Goal: Task Accomplishment & Management: Complete application form

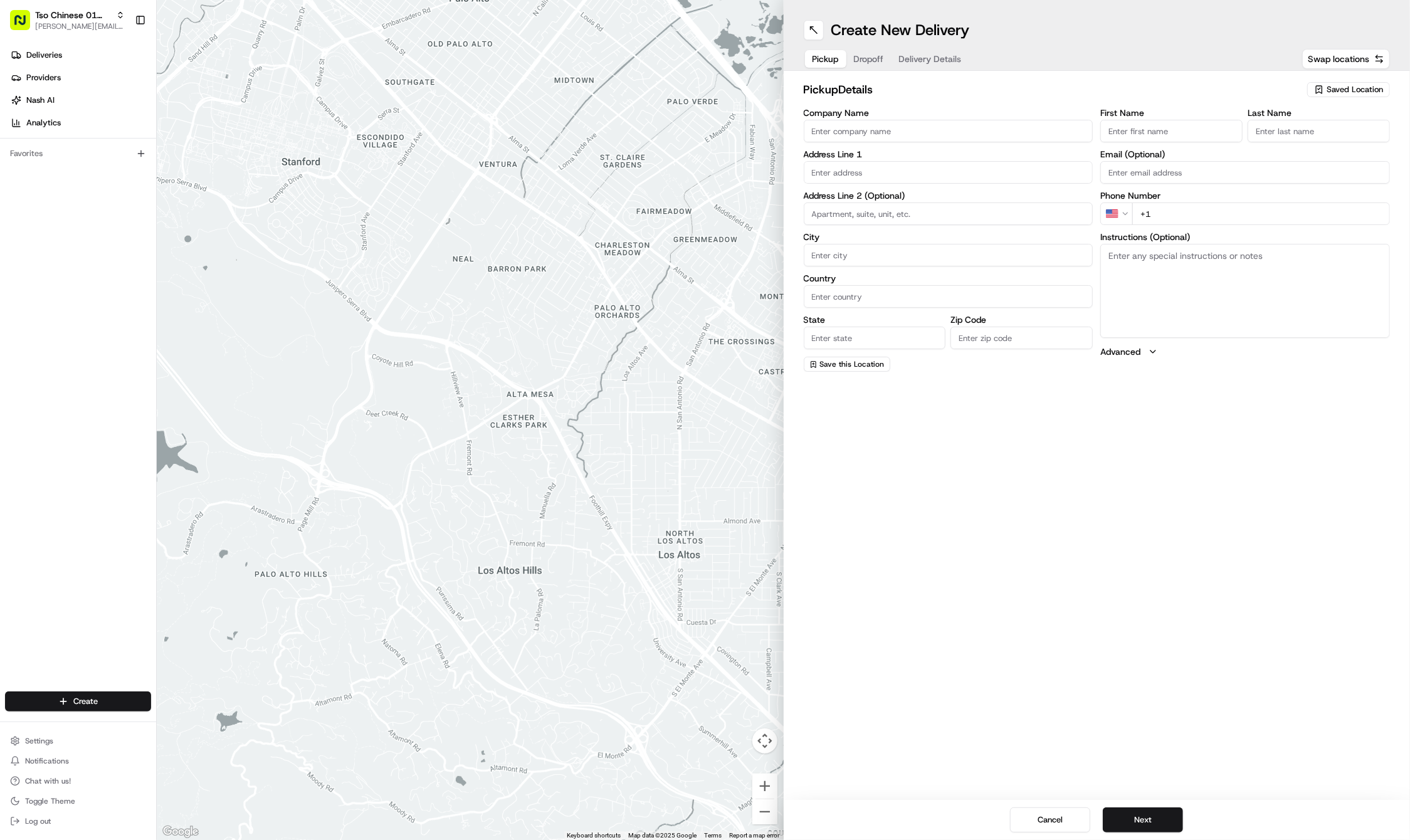
click at [1324, 89] on div "Saved Location" at bounding box center [1348, 89] width 83 height 15
click at [1309, 144] on span "(01) Tso Chinese Takeout & Delivery Cherrywood" at bounding box center [1327, 142] width 154 height 23
type input "(01) Tso Chinese Takeout & Delivery Cherrywood"
type input "Ste E-5"
type input "Austin"
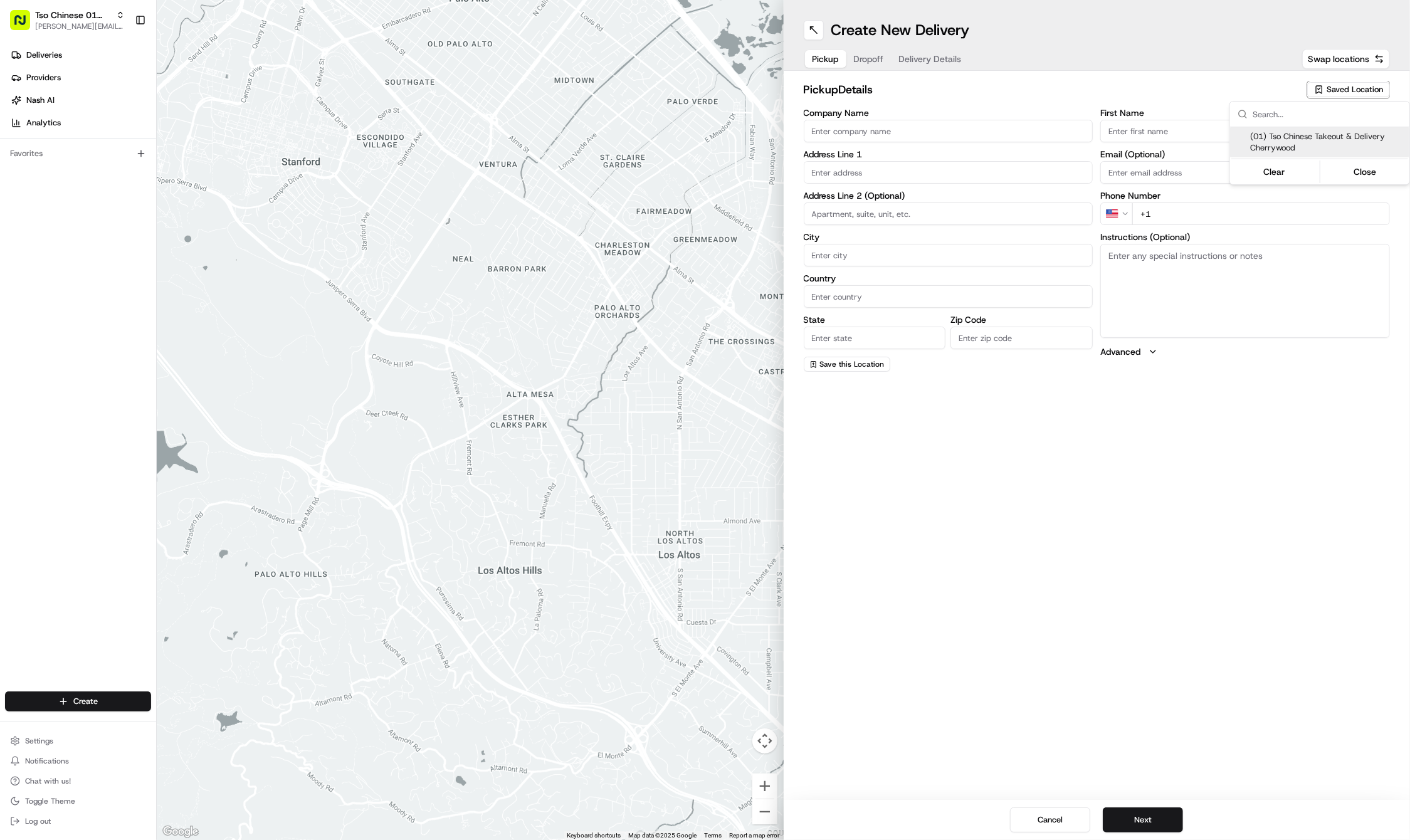
type input "US"
type input "[GEOGRAPHIC_DATA]"
type input "78722"
type input "Tso Chinese"
type input "Cherrywood Manager"
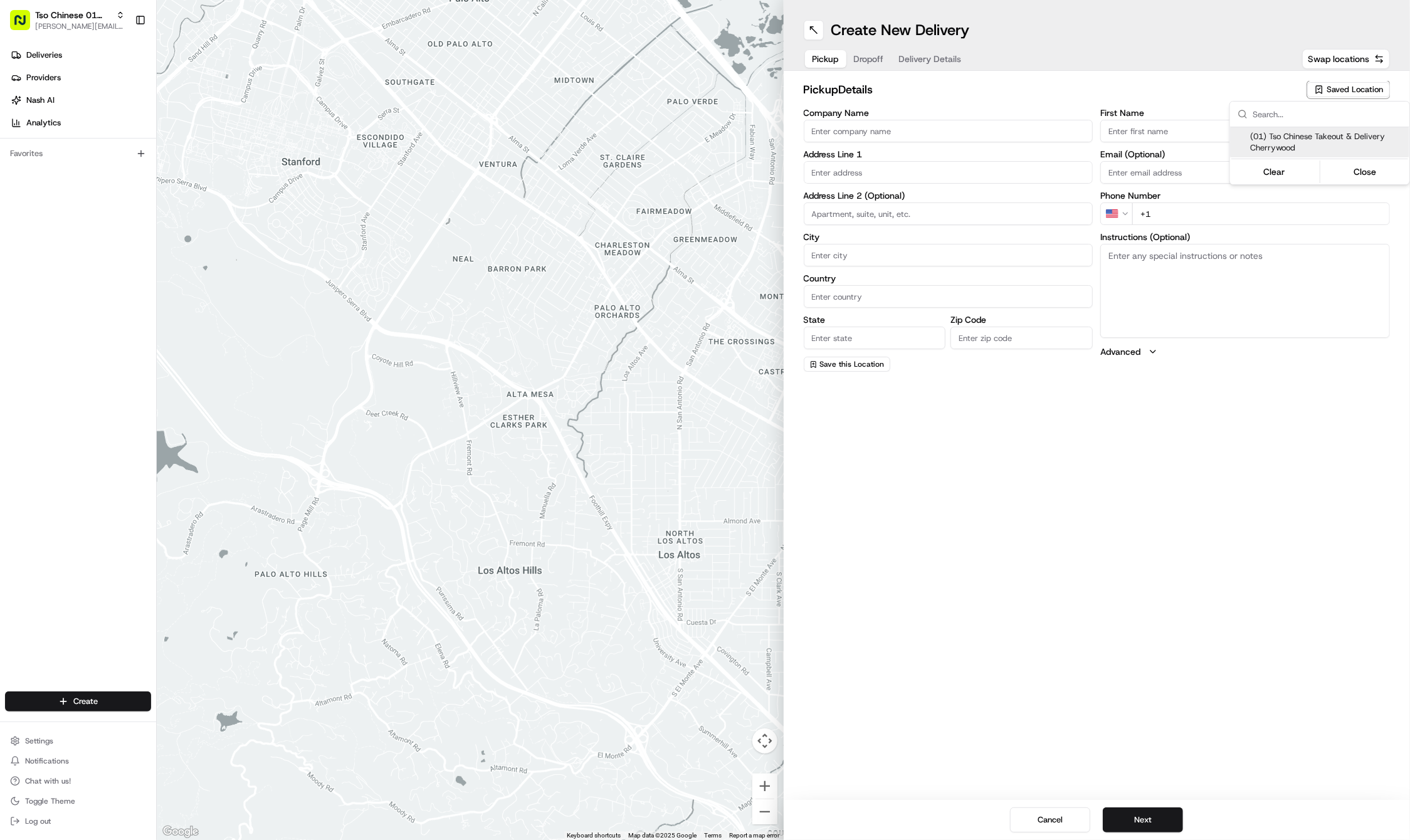
type input "[EMAIL_ADDRESS][DOMAIN_NAME]"
type input "[PHONE_NUMBER]"
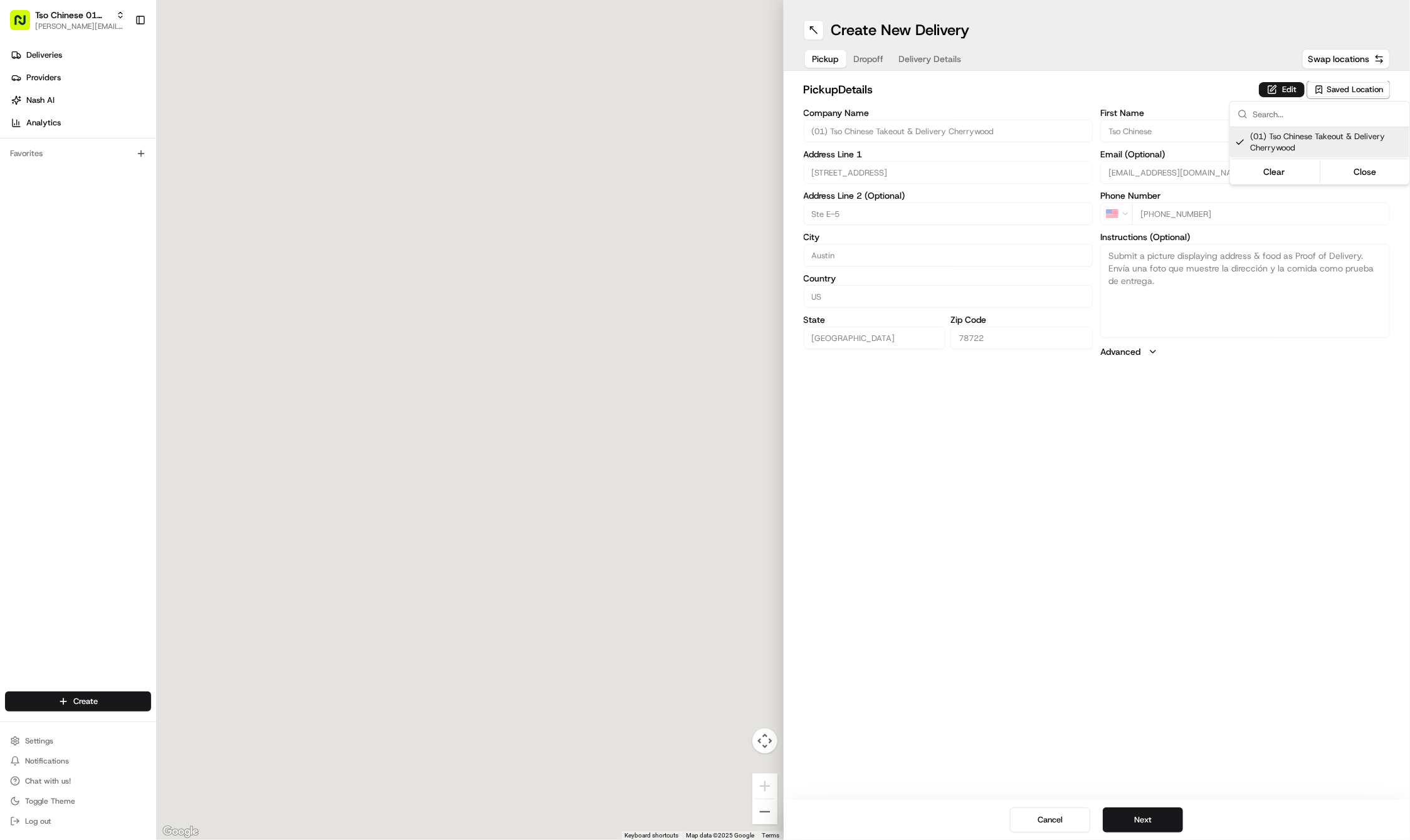
type input "[STREET_ADDRESS]"
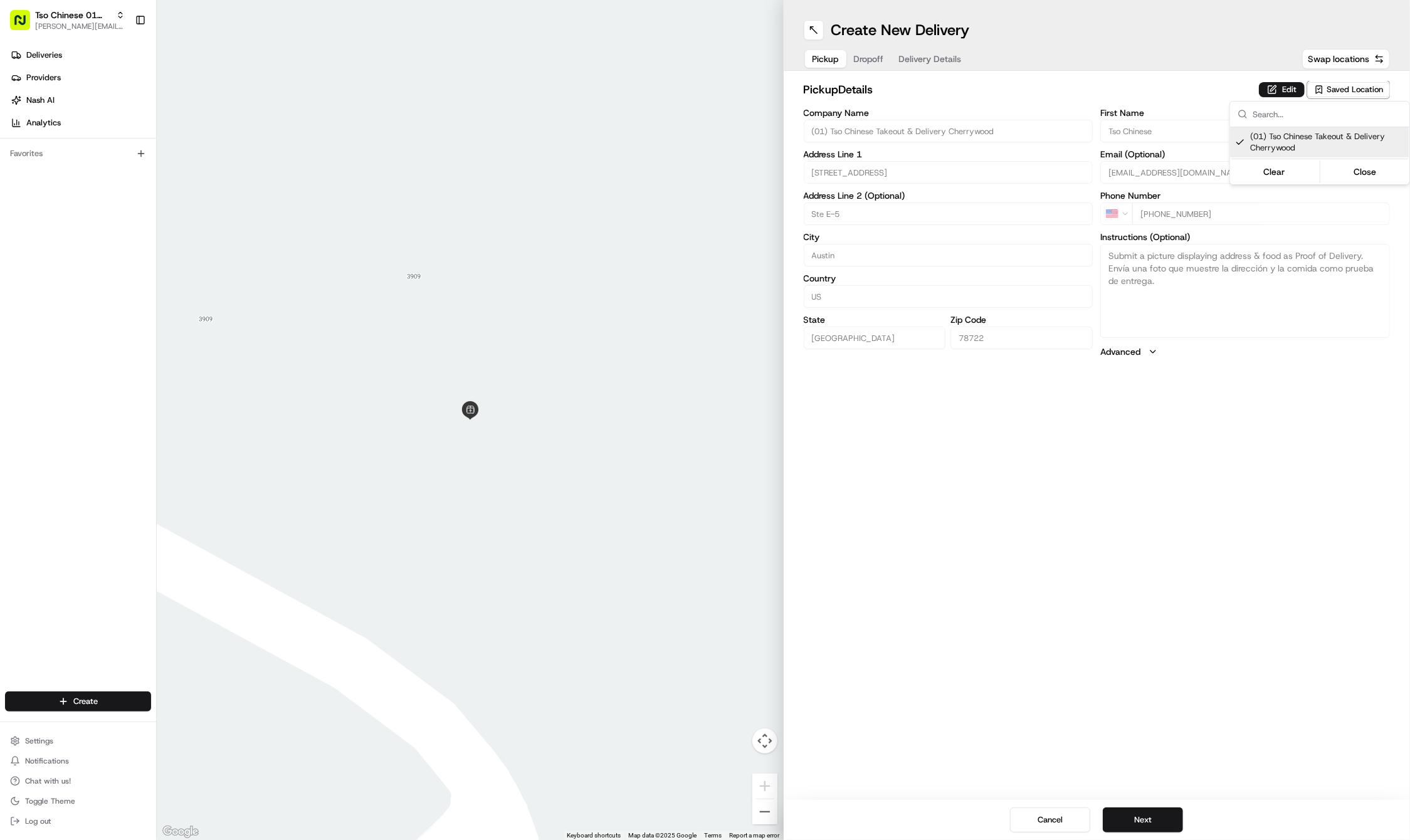
click at [1137, 548] on html "Tso Chinese 01 Cherrywood [PERSON_NAME][EMAIL_ADDRESS][DOMAIN_NAME] Toggle Side…" at bounding box center [705, 420] width 1410 height 840
click at [1130, 815] on button "Next" at bounding box center [1142, 820] width 80 height 25
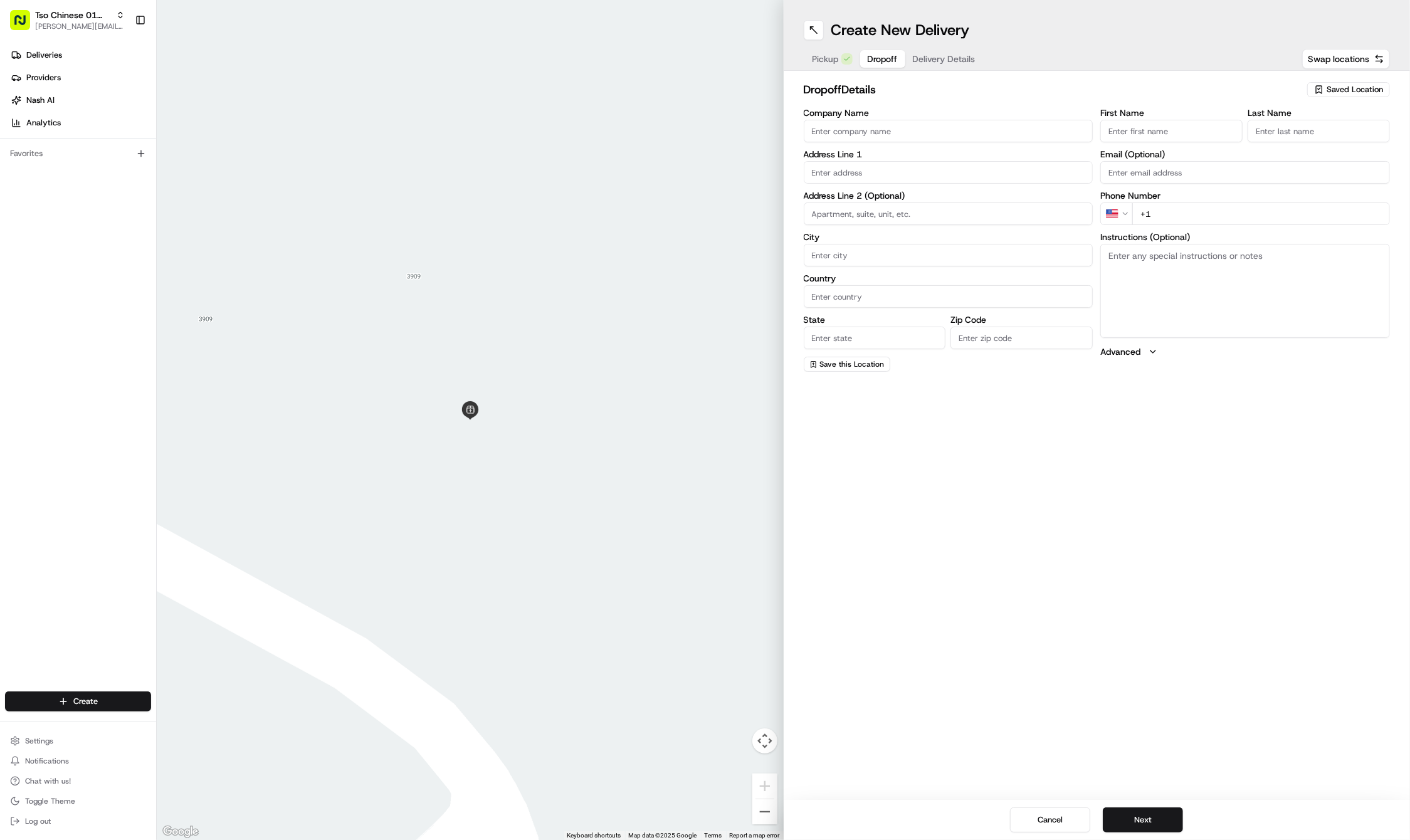
paste input "[PERSON_NAME]"
type input "[PERSON_NAME]"
paste input "[PHONE_NUMBER]"
type input "[PHONE_NUMBER]"
paste input "[PERSON_NAME]"
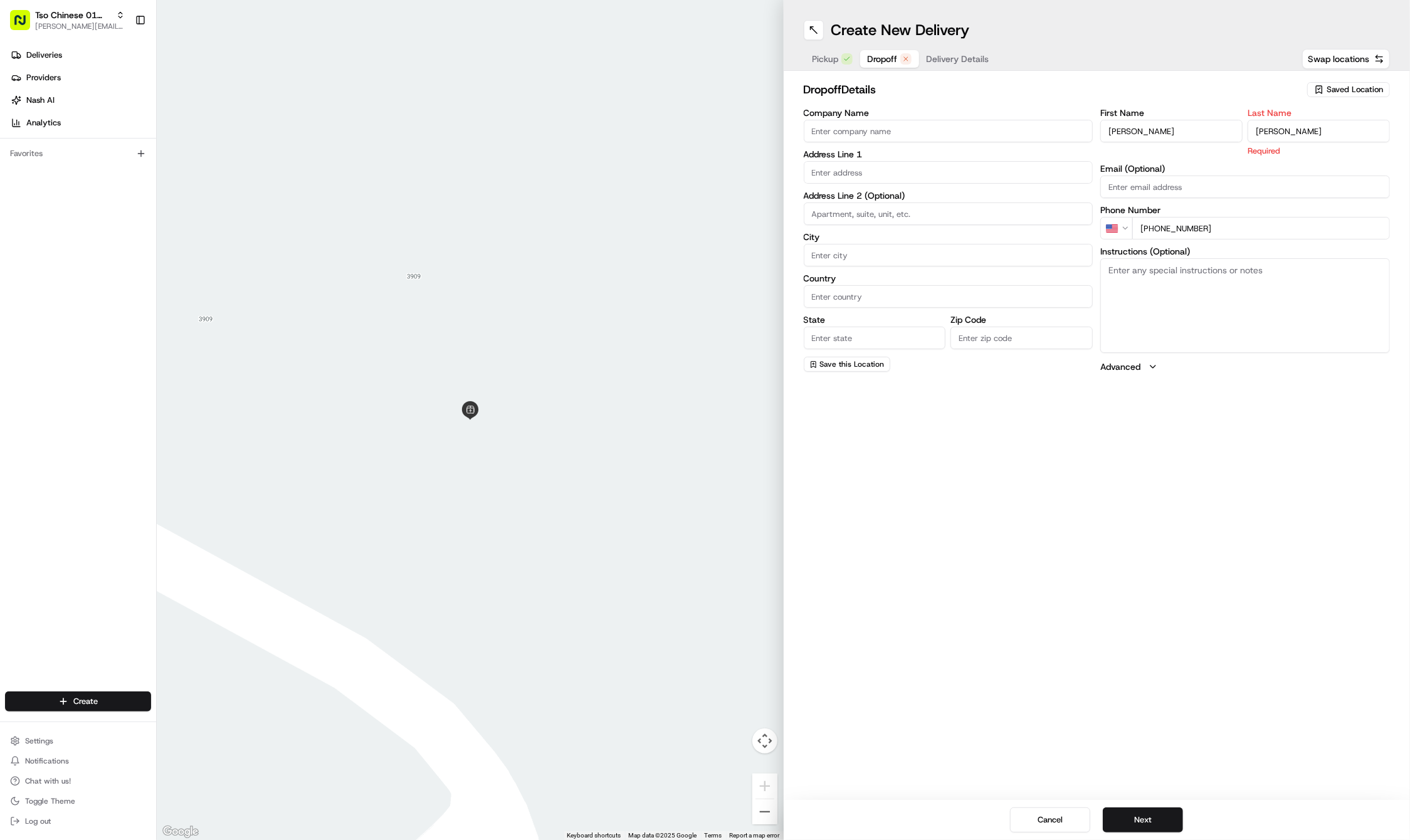
type input "[PERSON_NAME]"
paste input "6110 [PERSON_NAME]"
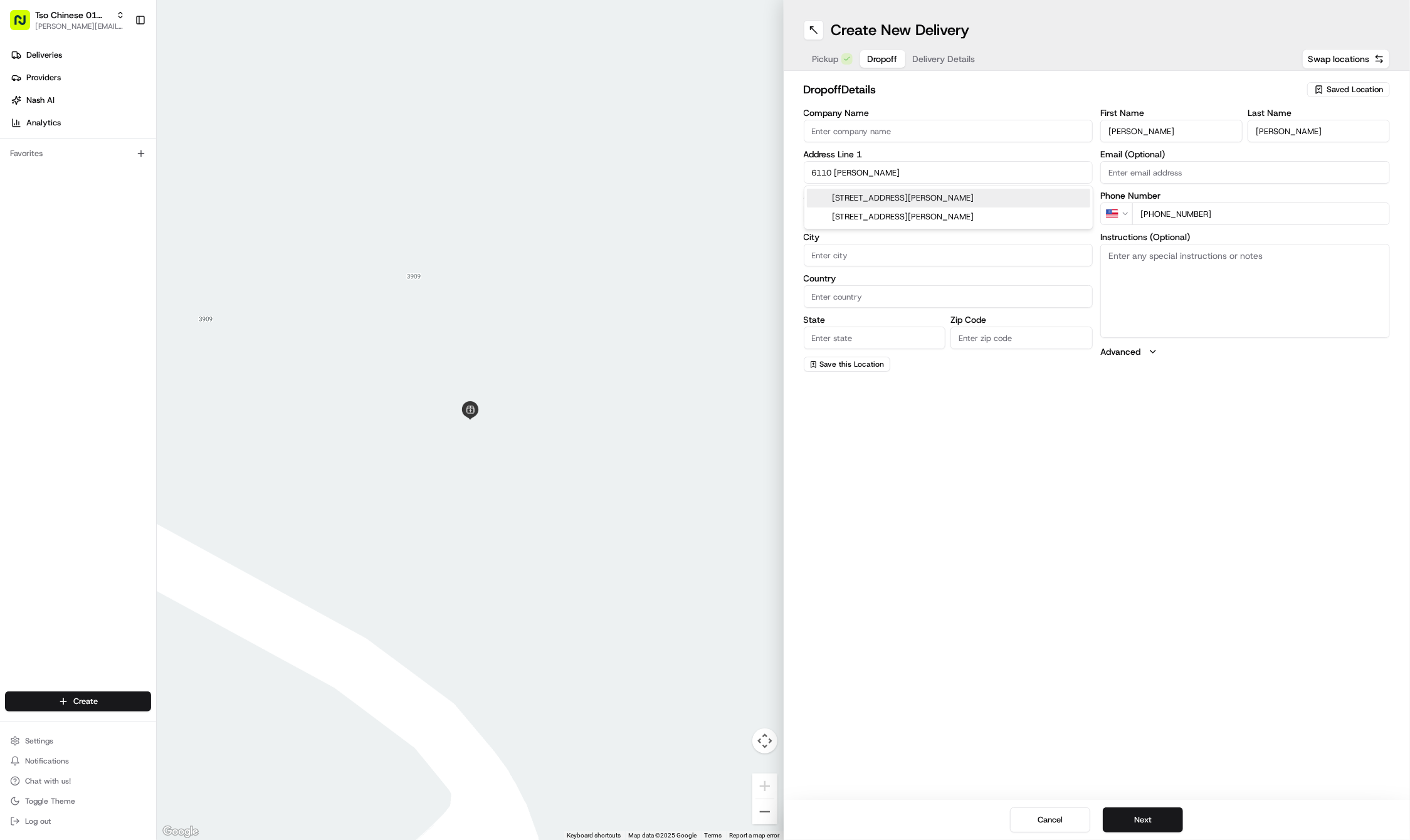
click at [870, 193] on div "[STREET_ADDRESS][PERSON_NAME]" at bounding box center [948, 198] width 283 height 19
type input "[STREET_ADDRESS][PERSON_NAME]"
type input "Austin"
type input "[GEOGRAPHIC_DATA]"
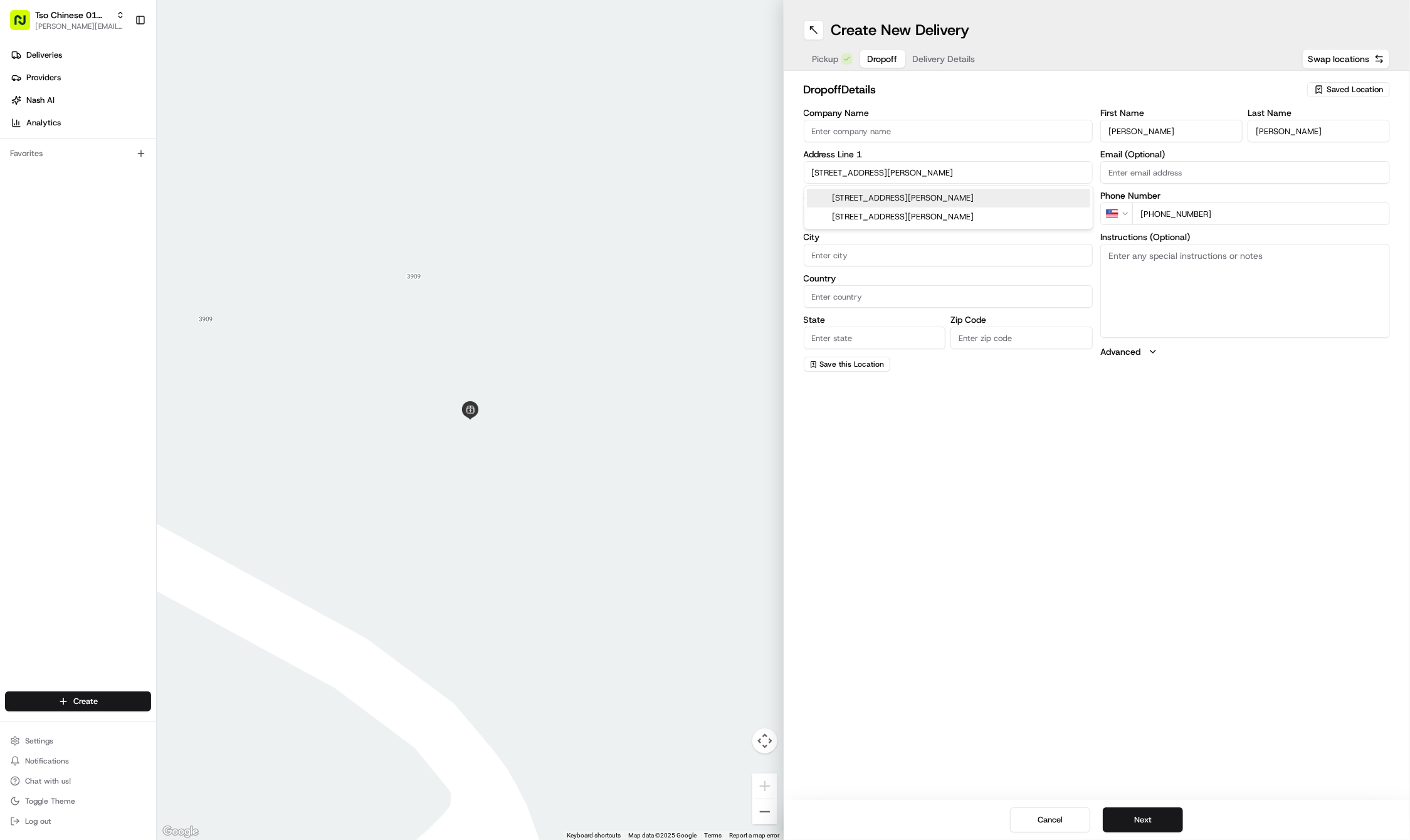
type input "78723"
type input "[STREET_ADDRESS][PERSON_NAME]"
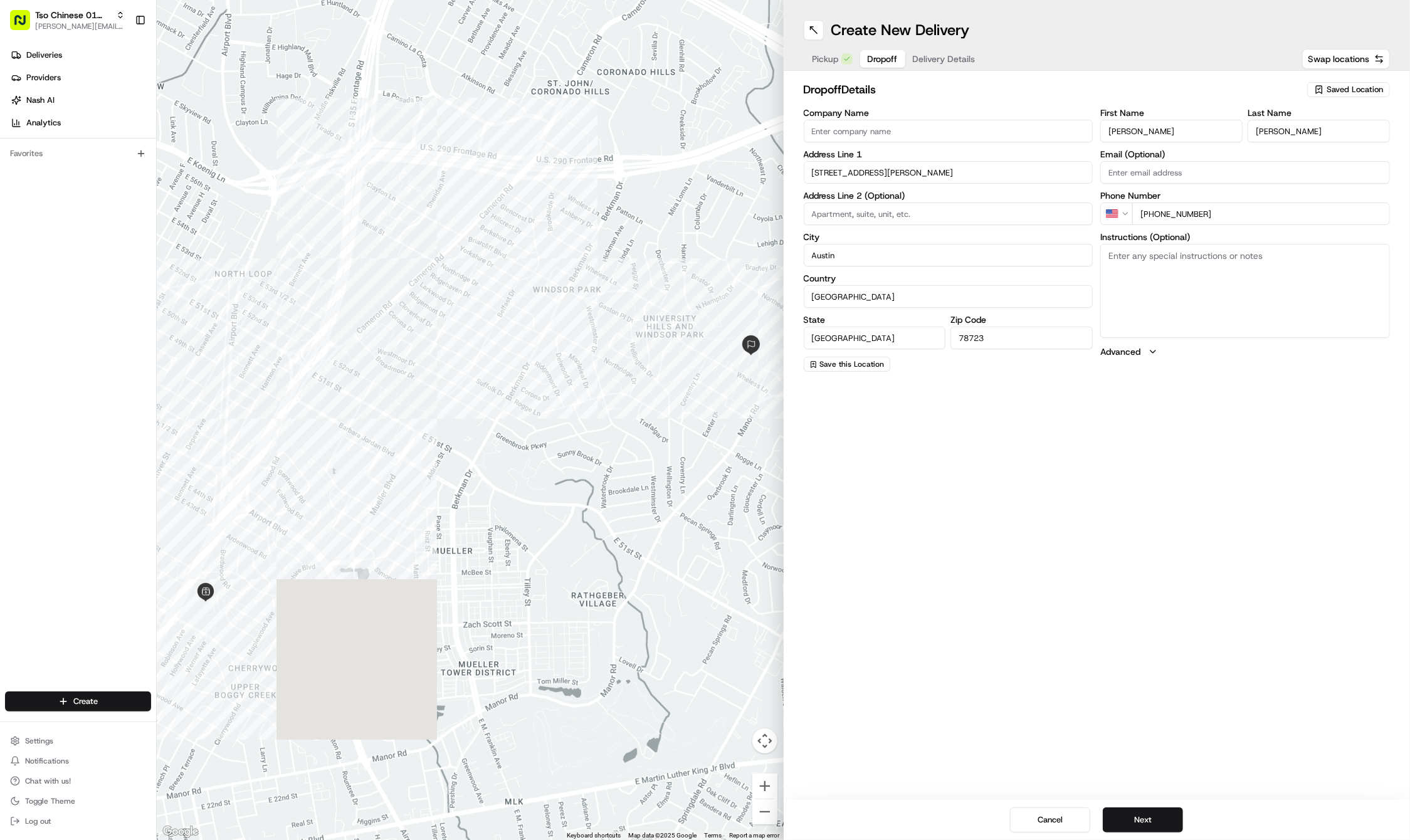
click at [1112, 272] on textarea "Instructions (Optional)" at bounding box center [1244, 291] width 289 height 94
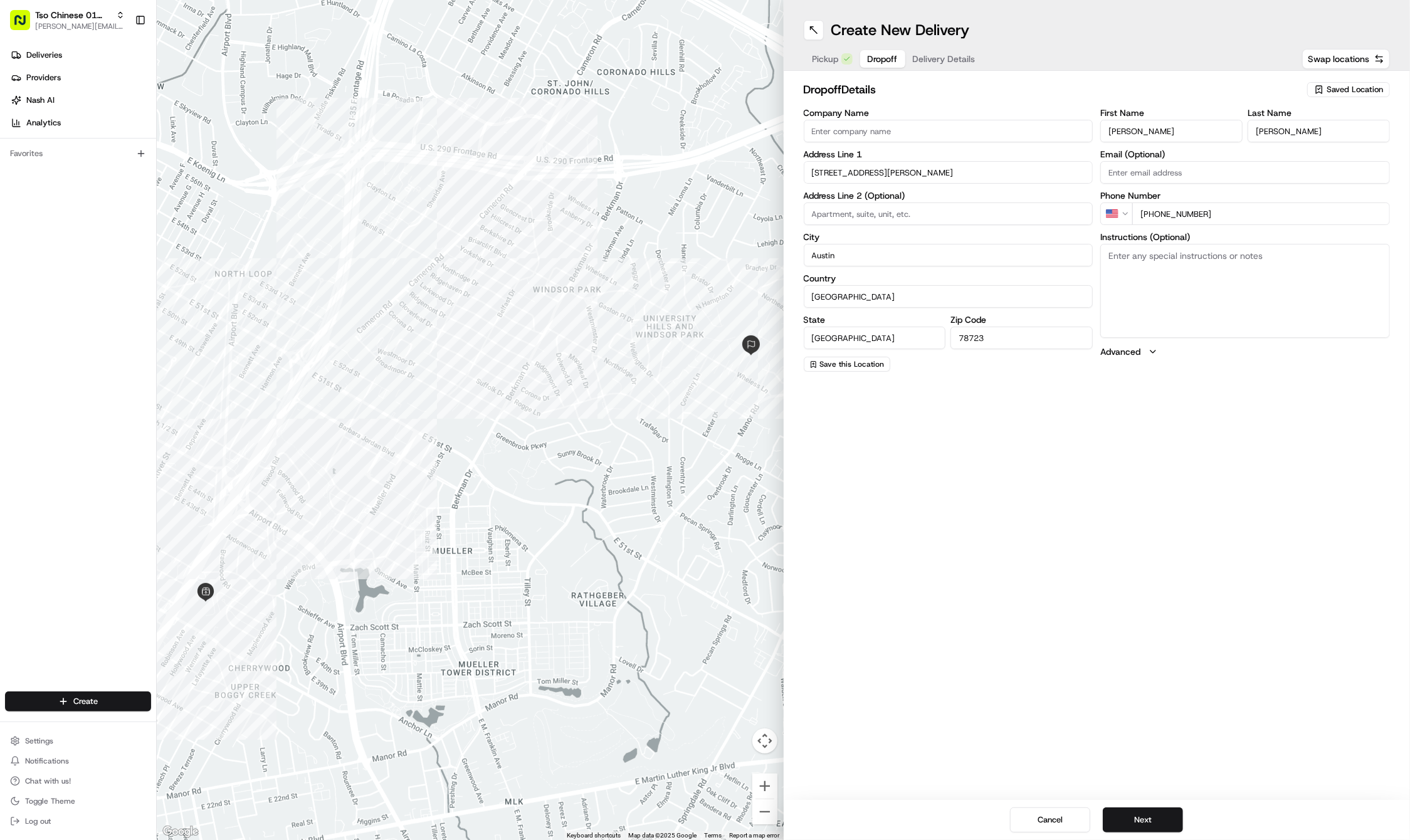
click at [1112, 272] on textarea "Instructions (Optional)" at bounding box center [1244, 291] width 289 height 94
paste textarea "up small staircase on the left side"
type textarea "up small staircase on the left side"
click at [1167, 818] on button "Next" at bounding box center [1142, 820] width 80 height 25
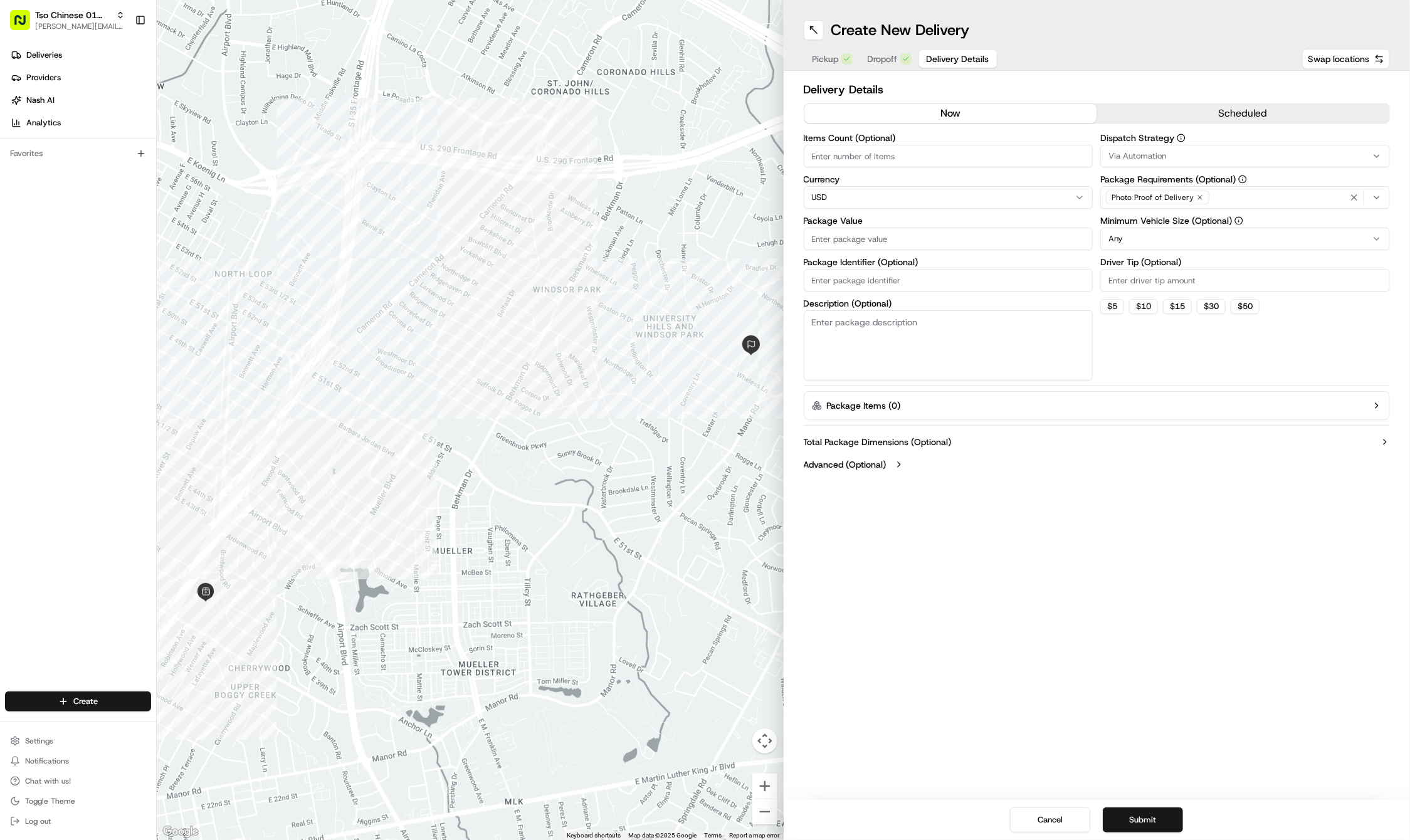
click at [846, 262] on label "Package Identifier (Optional)" at bounding box center [948, 262] width 289 height 9
click at [846, 269] on input "Package Identifier (Optional)" at bounding box center [948, 280] width 289 height 23
paste input "O5ZAUUP"
type input "O5ZAUUP"
click at [841, 232] on input "Package Value" at bounding box center [948, 239] width 289 height 23
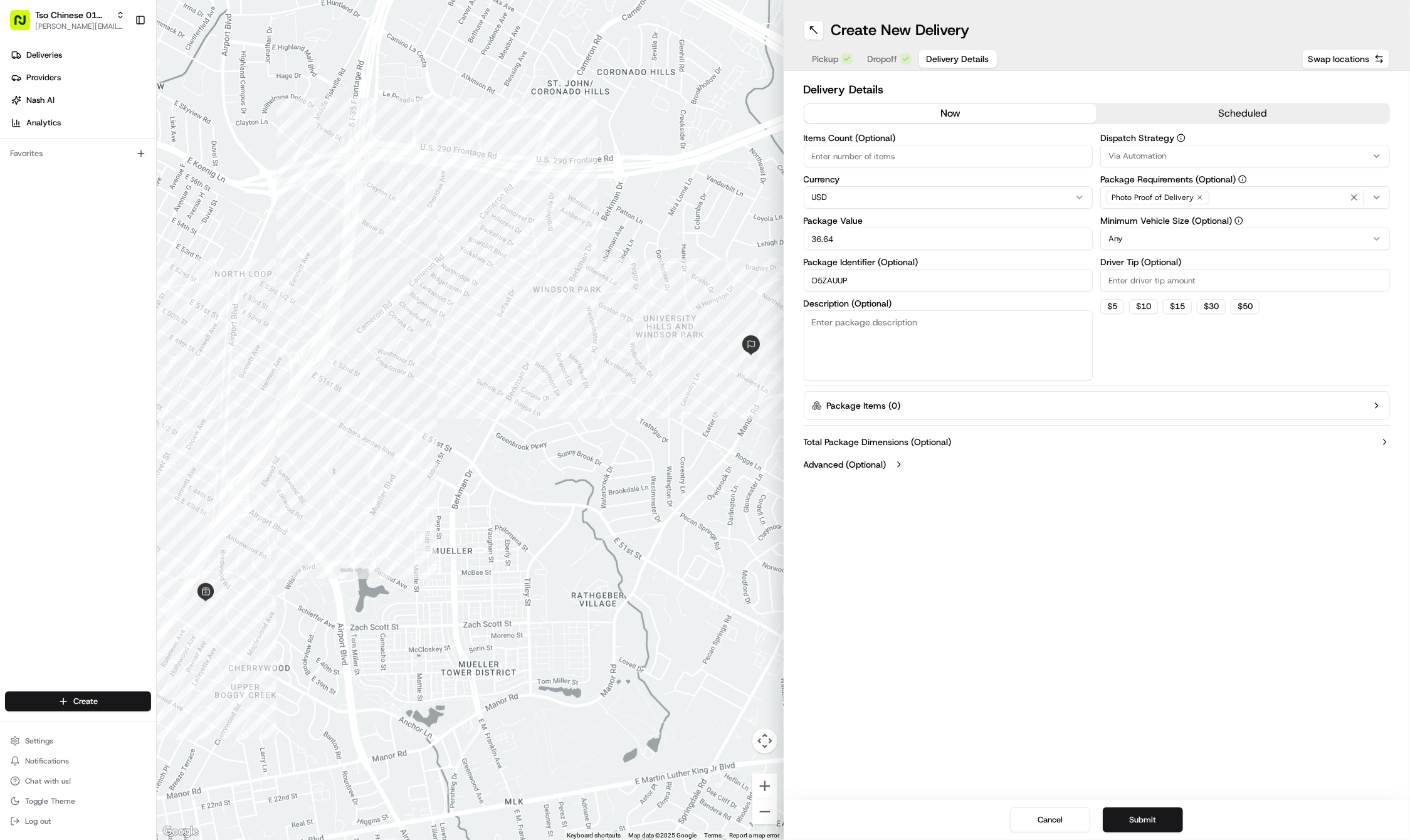
type input "36.64"
click at [1146, 279] on input "Driver Tip (Optional)" at bounding box center [1244, 280] width 289 height 23
type input "2"
click at [1160, 158] on span "Via Automation" at bounding box center [1136, 156] width 57 height 11
click at [1174, 233] on div "Tso Cherrywood Strategy" at bounding box center [1191, 224] width 179 height 19
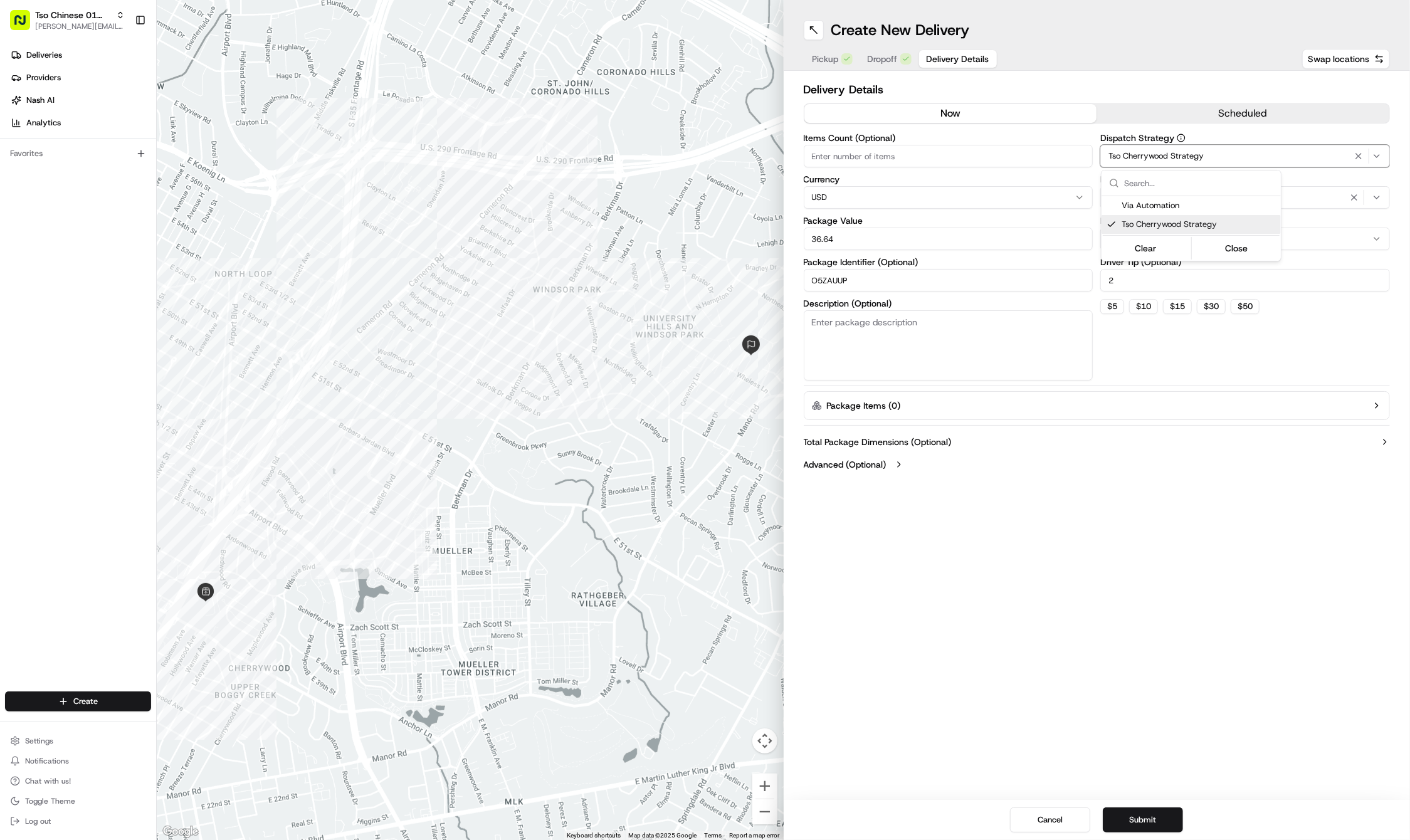
click at [1257, 539] on html "Tso Chinese 01 Cherrywood [PERSON_NAME][EMAIL_ADDRESS][DOMAIN_NAME] Toggle Side…" at bounding box center [705, 420] width 1410 height 840
click at [1198, 196] on icon "button" at bounding box center [1199, 197] width 8 height 8
click at [1198, 196] on div "Select requirements" at bounding box center [1244, 197] width 283 height 11
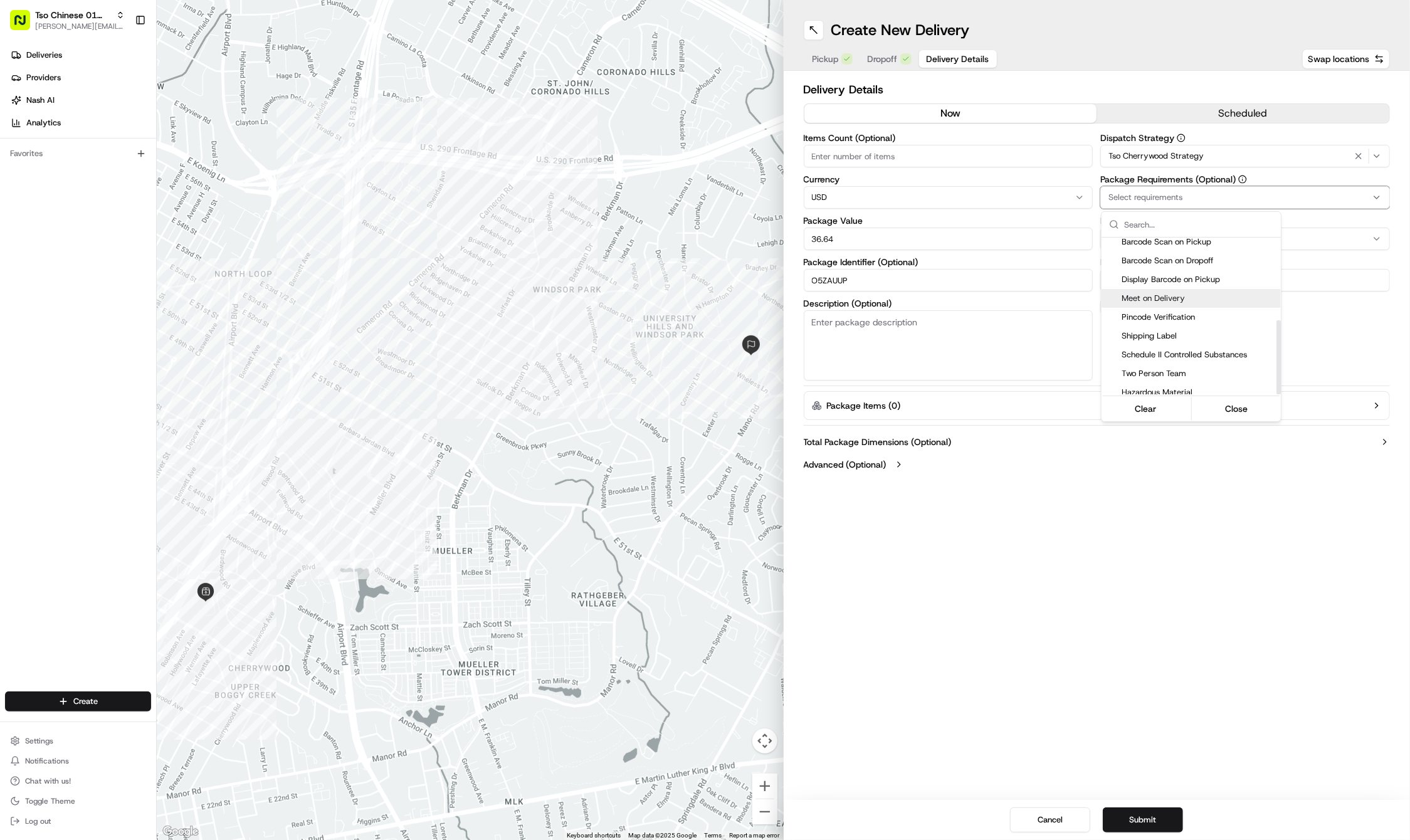
scroll to position [173, 0]
click at [1187, 293] on span "Meet on Delivery" at bounding box center [1198, 299] width 154 height 11
click at [1177, 517] on html "Tso Chinese 01 Cherrywood [PERSON_NAME][EMAIL_ADDRESS][DOMAIN_NAME] Toggle Side…" at bounding box center [705, 420] width 1410 height 840
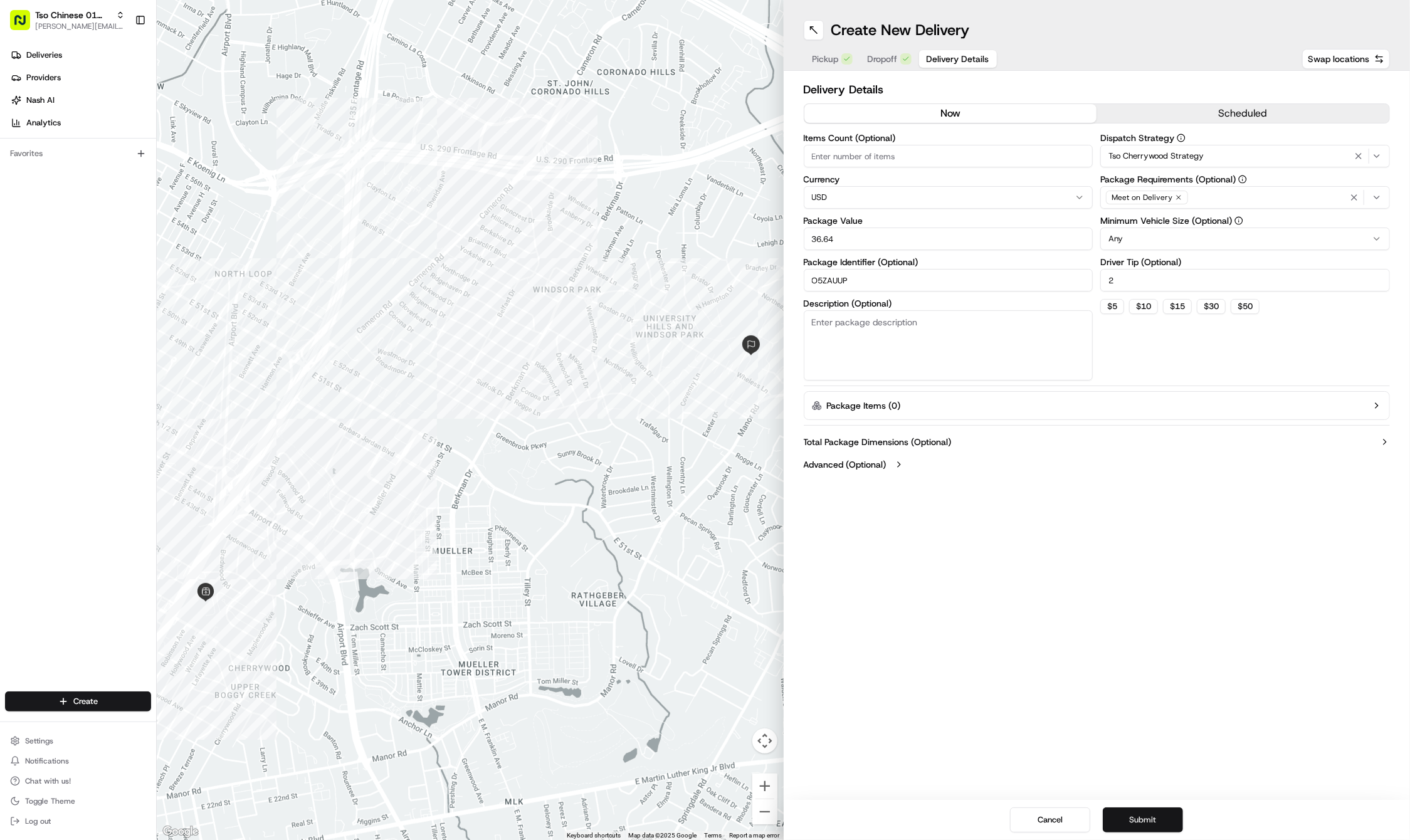
click at [1126, 820] on button "Submit" at bounding box center [1142, 820] width 80 height 25
